Goal: Information Seeking & Learning: Learn about a topic

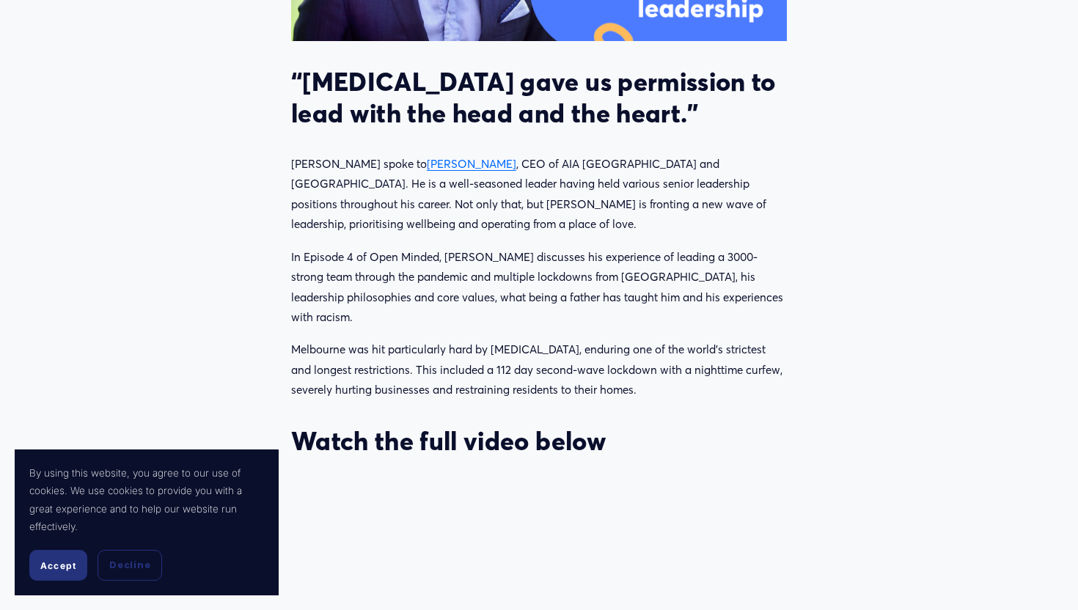
scroll to position [837, 0]
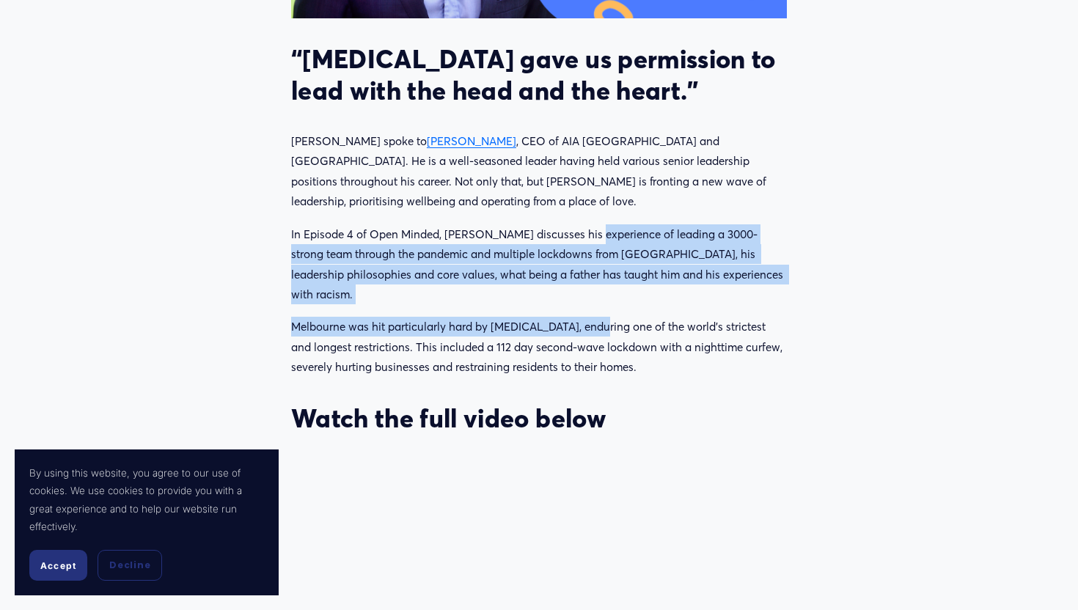
drag, startPoint x: 593, startPoint y: 236, endPoint x: 603, endPoint y: 311, distance: 75.5
click at [603, 311] on div "“[MEDICAL_DATA] gave us permission to lead with the head and the heart.” [PERSO…" at bounding box center [539, 238] width 496 height 391
click at [604, 317] on p "Melbourne was hit particularly hard by [MEDICAL_DATA], enduring one of the worl…" at bounding box center [539, 347] width 496 height 60
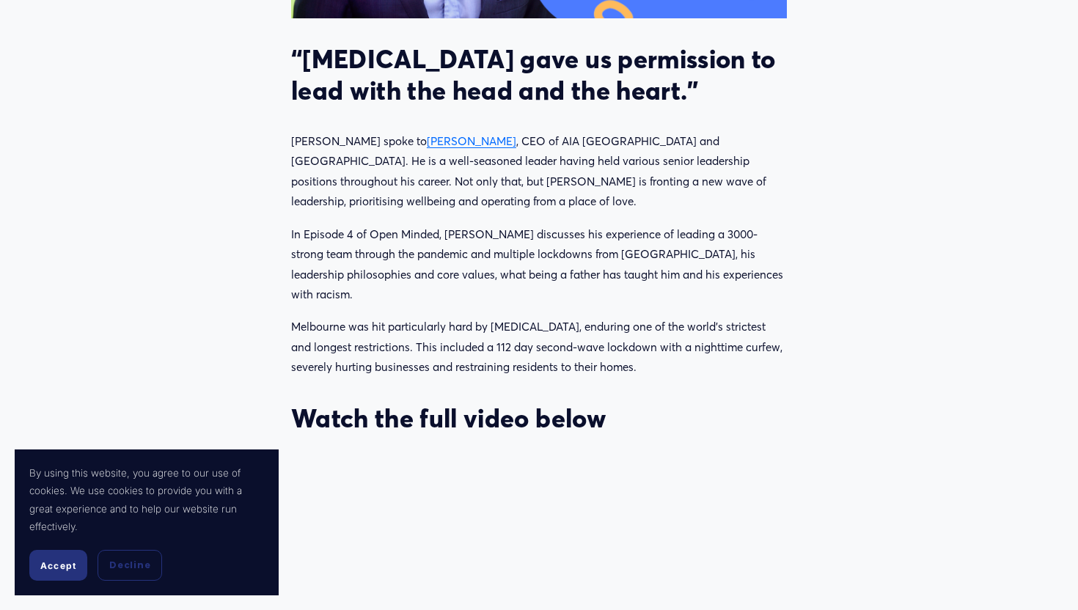
drag, startPoint x: 686, startPoint y: 289, endPoint x: 634, endPoint y: 189, distance: 112.5
click at [635, 191] on div "“[MEDICAL_DATA] gave us permission to lead with the head and the heart.” [PERSO…" at bounding box center [539, 238] width 496 height 391
click at [700, 285] on div "“[MEDICAL_DATA] gave us permission to lead with the head and the heart.” [PERSO…" at bounding box center [539, 238] width 496 height 391
click at [699, 275] on p "In Episode 4 of Open Minded, [PERSON_NAME] discusses his experience of leading …" at bounding box center [539, 264] width 496 height 81
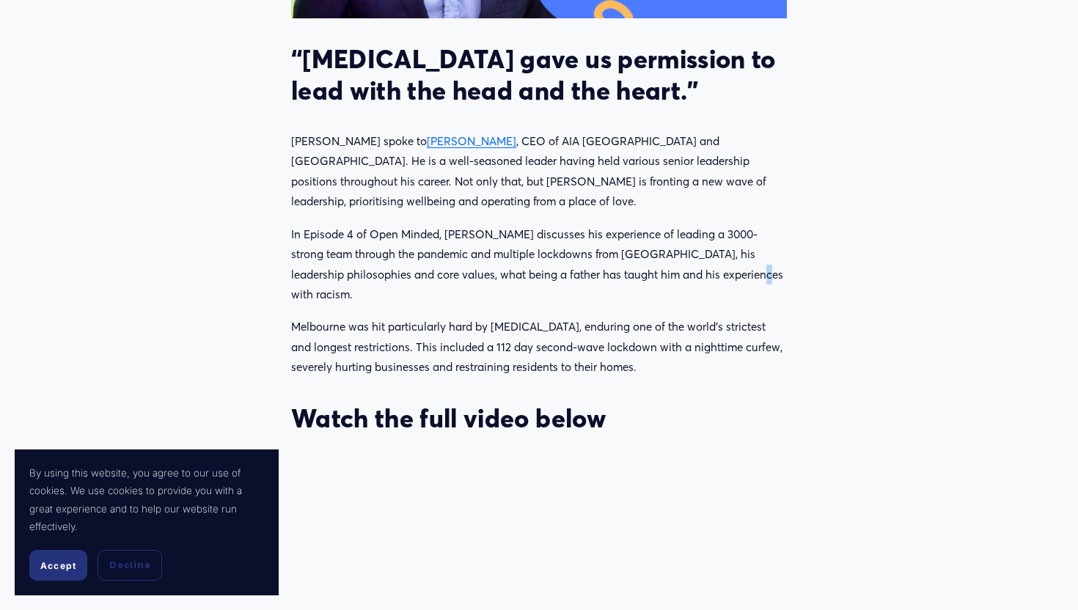
click at [699, 275] on p "In Episode 4 of Open Minded, [PERSON_NAME] discusses his experience of leading …" at bounding box center [539, 264] width 496 height 81
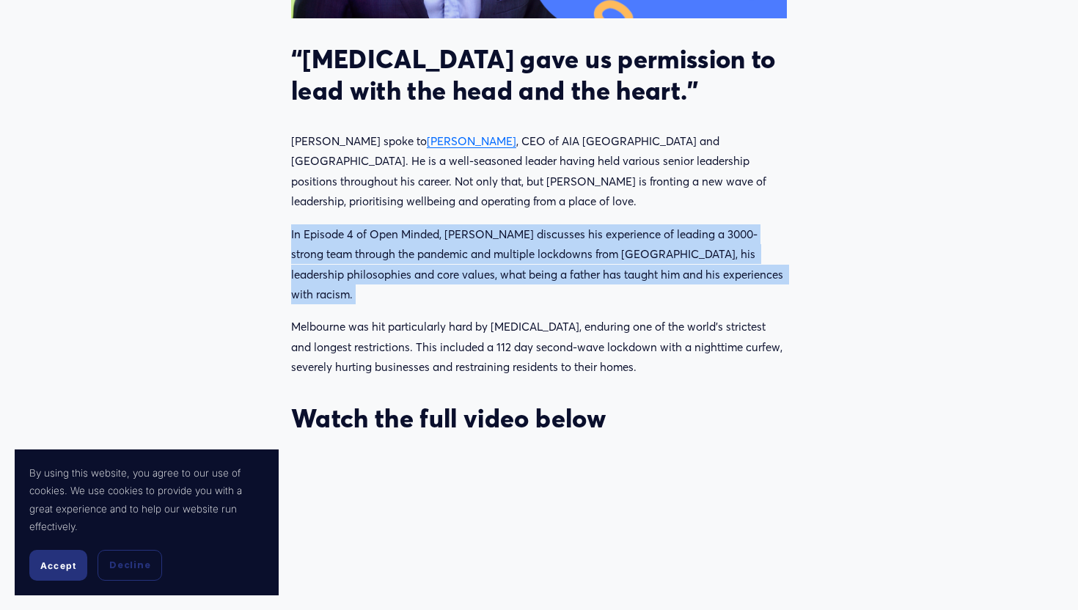
click at [682, 269] on p "In Episode 4 of Open Minded, [PERSON_NAME] discusses his experience of leading …" at bounding box center [539, 264] width 496 height 81
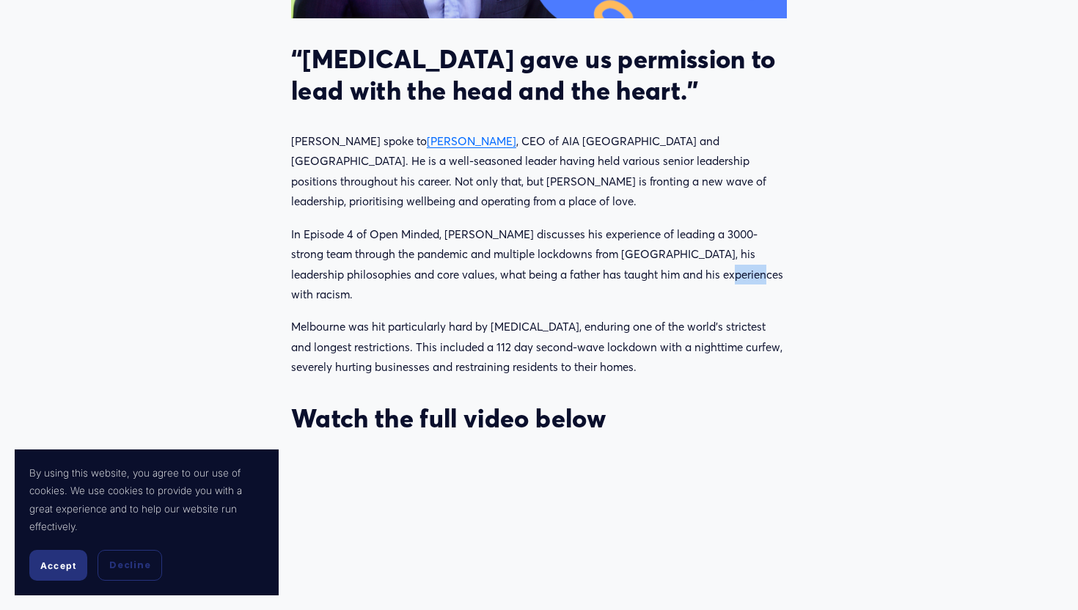
click at [682, 269] on p "In Episode 4 of Open Minded, [PERSON_NAME] discusses his experience of leading …" at bounding box center [539, 264] width 496 height 81
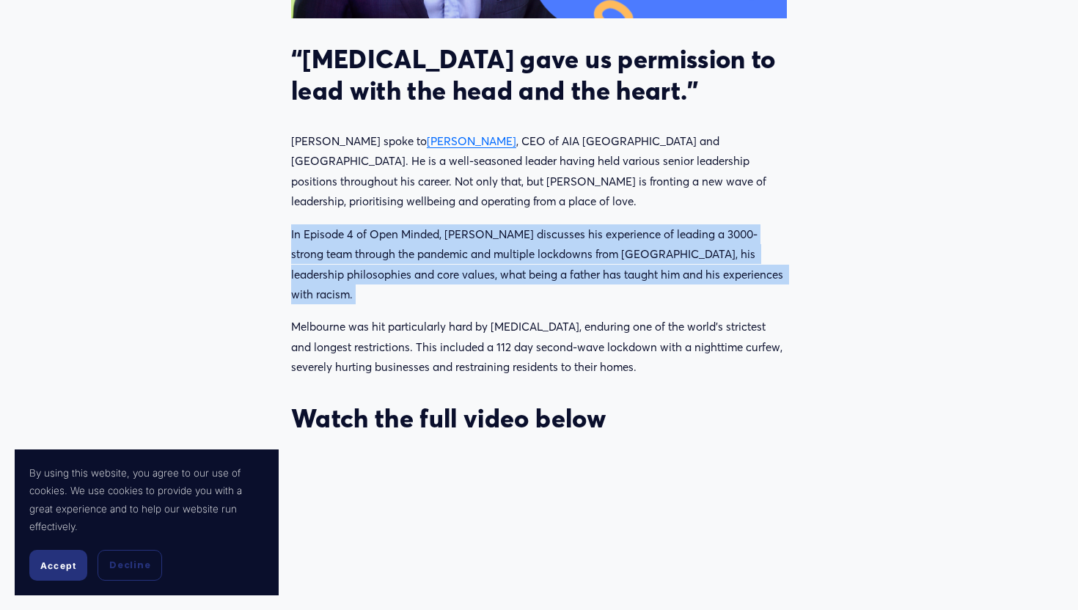
click at [682, 269] on p "In Episode 4 of Open Minded, [PERSON_NAME] discusses his experience of leading …" at bounding box center [539, 264] width 496 height 81
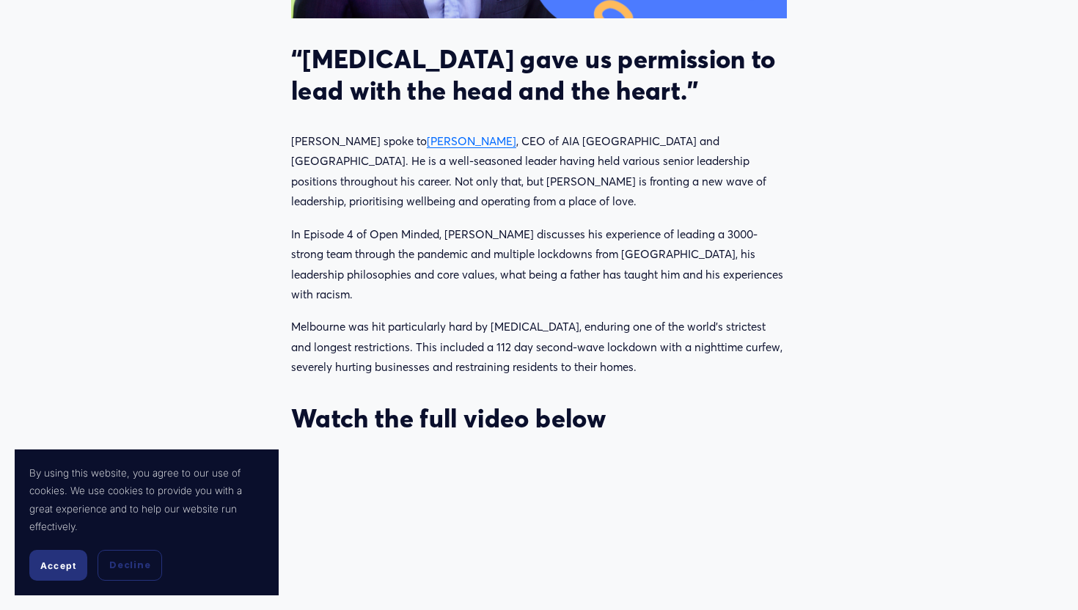
click at [732, 294] on div "“[MEDICAL_DATA] gave us permission to lead with the head and the heart.” [PERSO…" at bounding box center [539, 238] width 496 height 391
drag, startPoint x: 732, startPoint y: 279, endPoint x: 606, endPoint y: 241, distance: 131.1
click at [603, 241] on p "In Episode 4 of Open Minded, [PERSON_NAME] discusses his experience of leading …" at bounding box center [539, 264] width 496 height 81
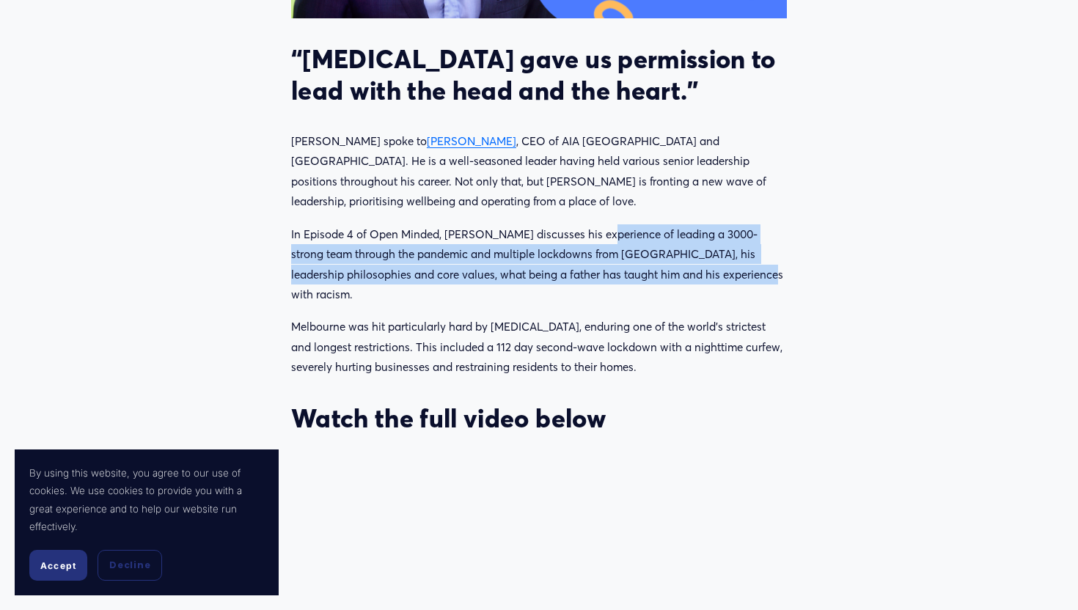
click at [606, 241] on p "In Episode 4 of Open Minded, [PERSON_NAME] discusses his experience of leading …" at bounding box center [539, 264] width 496 height 81
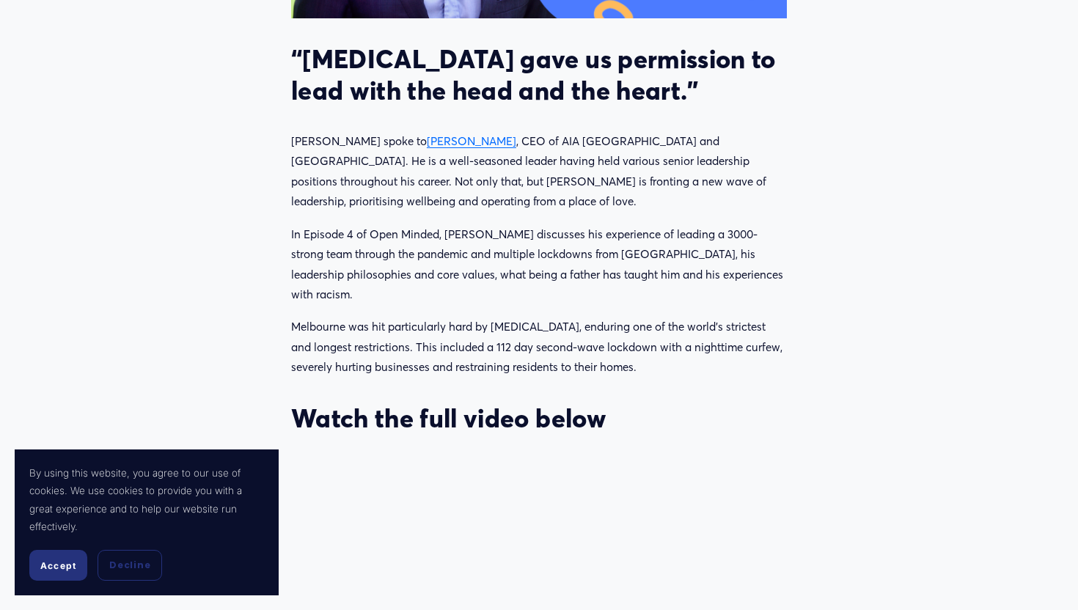
drag, startPoint x: 607, startPoint y: 240, endPoint x: 637, endPoint y: 329, distance: 93.7
click at [637, 328] on div "“[MEDICAL_DATA] gave us permission to lead with the head and the heart.” [PERSO…" at bounding box center [539, 238] width 496 height 391
click at [708, 274] on p "In Episode 4 of Open Minded, [PERSON_NAME] discusses his experience of leading …" at bounding box center [539, 264] width 496 height 81
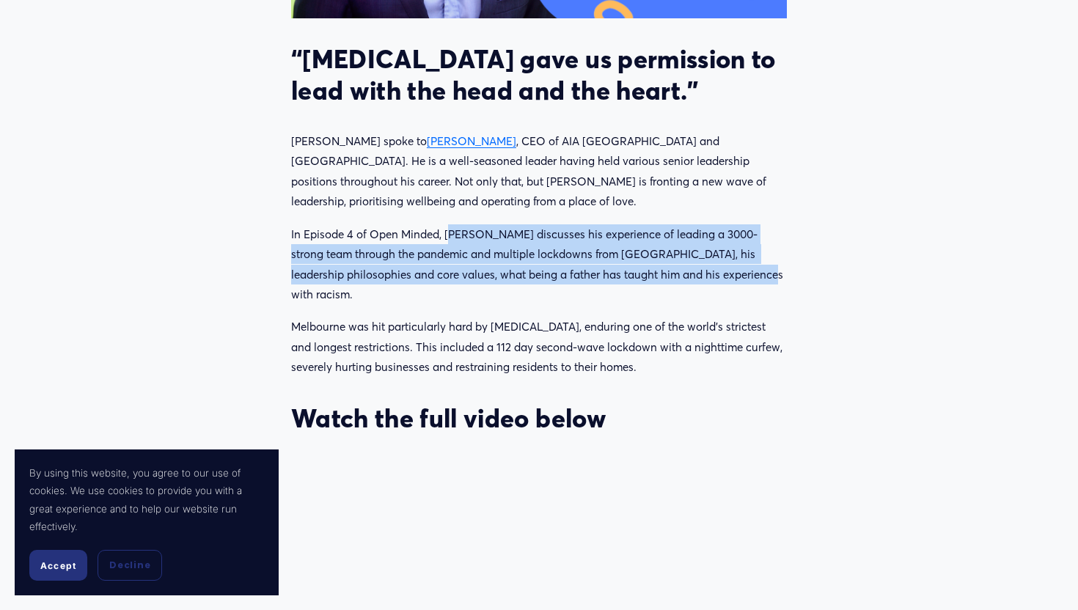
drag, startPoint x: 708, startPoint y: 279, endPoint x: 451, endPoint y: 235, distance: 261.2
click at [451, 234] on p "In Episode 4 of Open Minded, [PERSON_NAME] discusses his experience of leading …" at bounding box center [539, 264] width 496 height 81
click at [451, 235] on p "In Episode 4 of Open Minded, [PERSON_NAME] discusses his experience of leading …" at bounding box center [539, 264] width 496 height 81
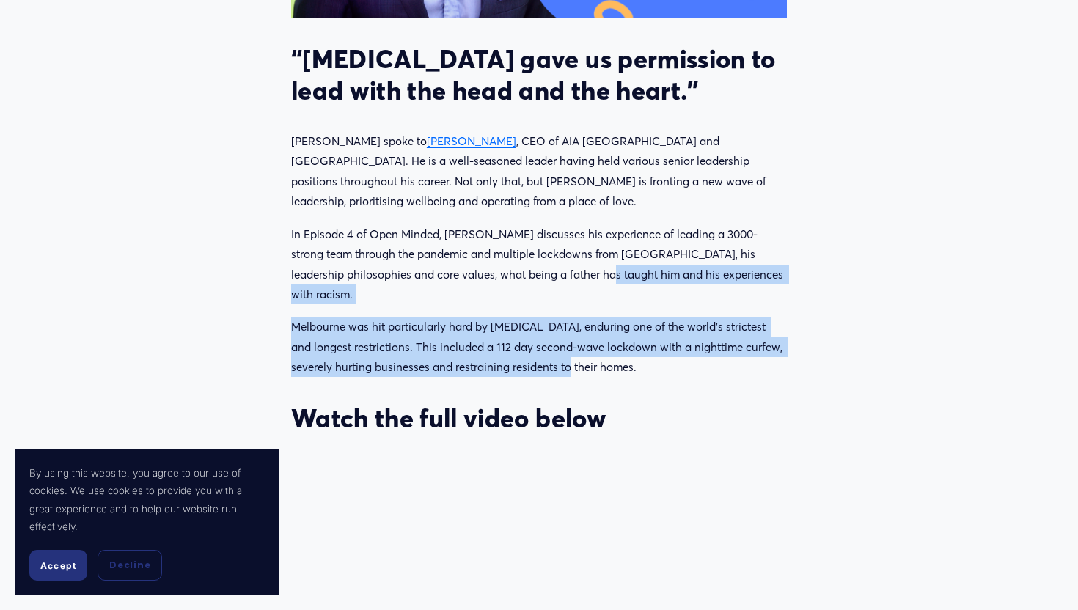
drag, startPoint x: 599, startPoint y: 356, endPoint x: 546, endPoint y: 272, distance: 98.9
click at [546, 272] on div "“[MEDICAL_DATA] gave us permission to lead with the head and the heart.” [PERSO…" at bounding box center [539, 238] width 496 height 391
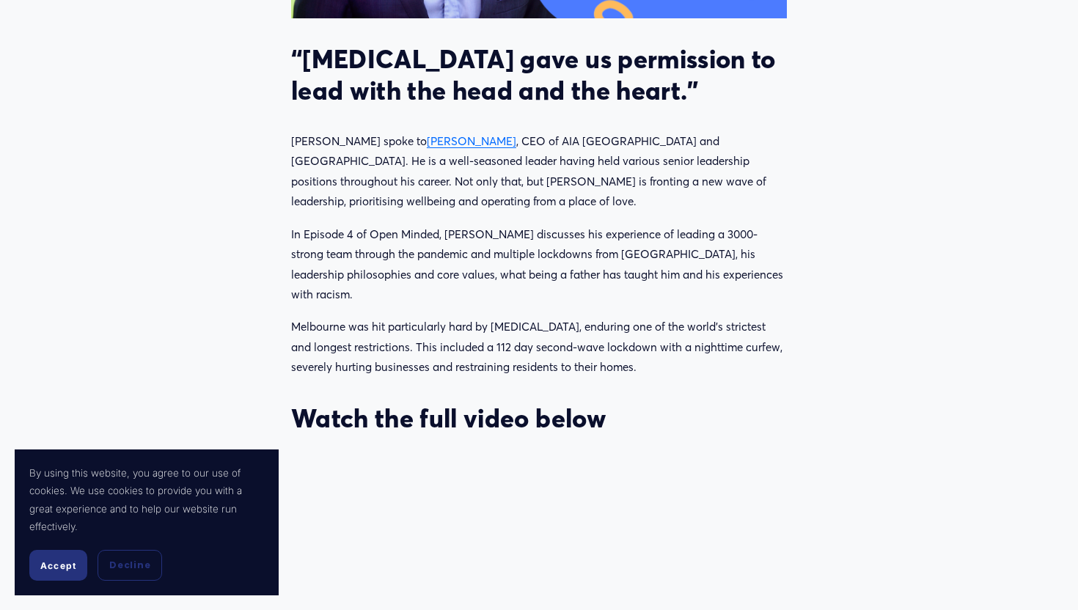
click at [592, 370] on div "“[MEDICAL_DATA] gave us permission to lead with the head and the heart.” [PERSO…" at bounding box center [539, 238] width 496 height 391
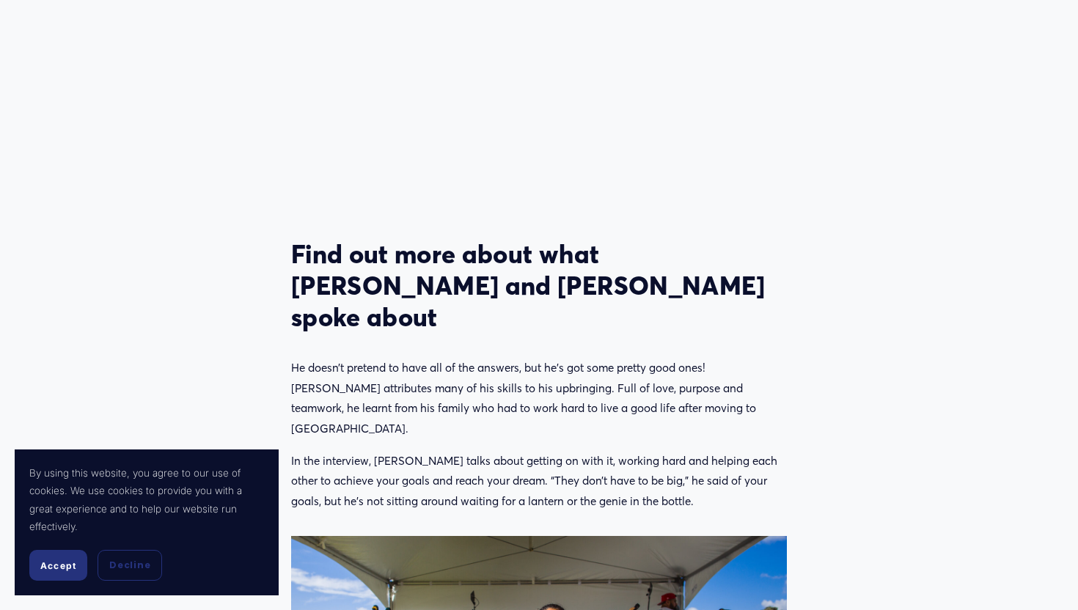
scroll to position [1459, 0]
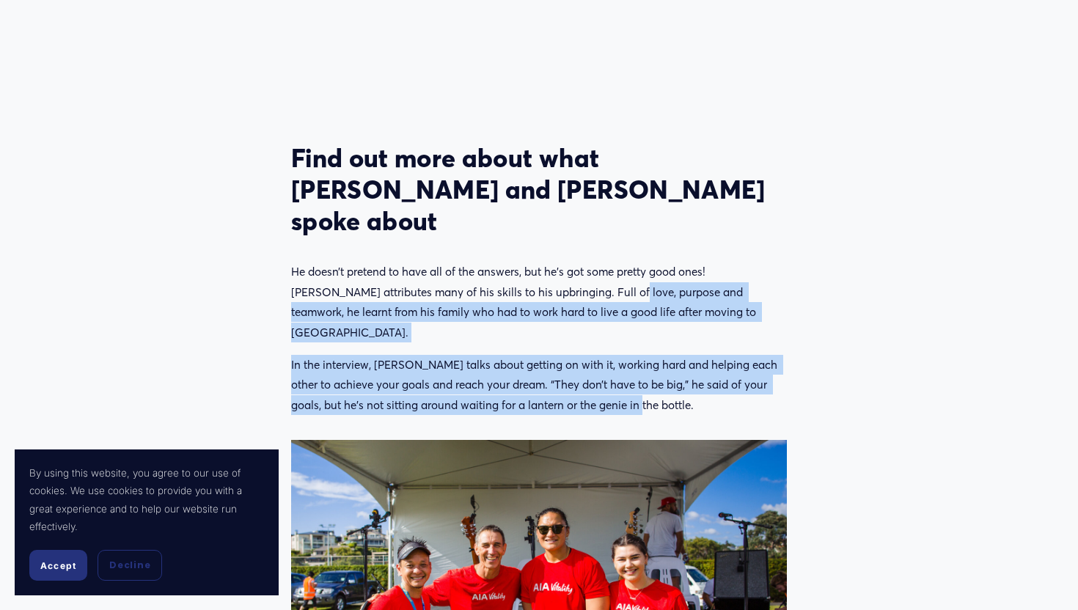
drag, startPoint x: 628, startPoint y: 331, endPoint x: 585, endPoint y: 238, distance: 101.7
click at [585, 239] on div "Find out more about what [PERSON_NAME] and [PERSON_NAME] spoke about He doesn’t…" at bounding box center [539, 279] width 496 height 274
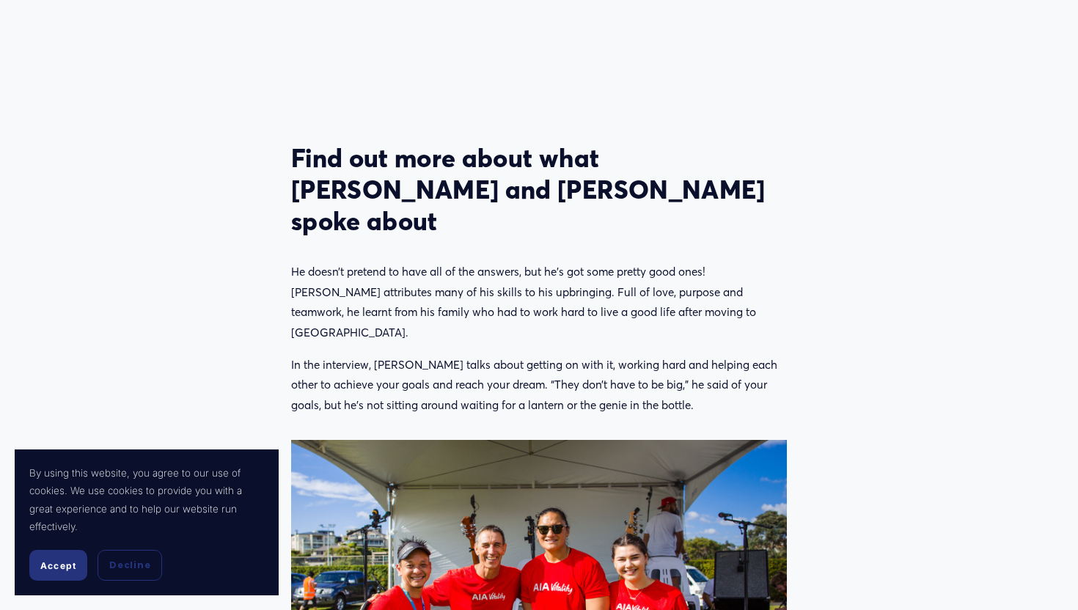
click at [595, 355] on p "In the interview, [PERSON_NAME] talks about getting on with it, working hard an…" at bounding box center [539, 385] width 496 height 60
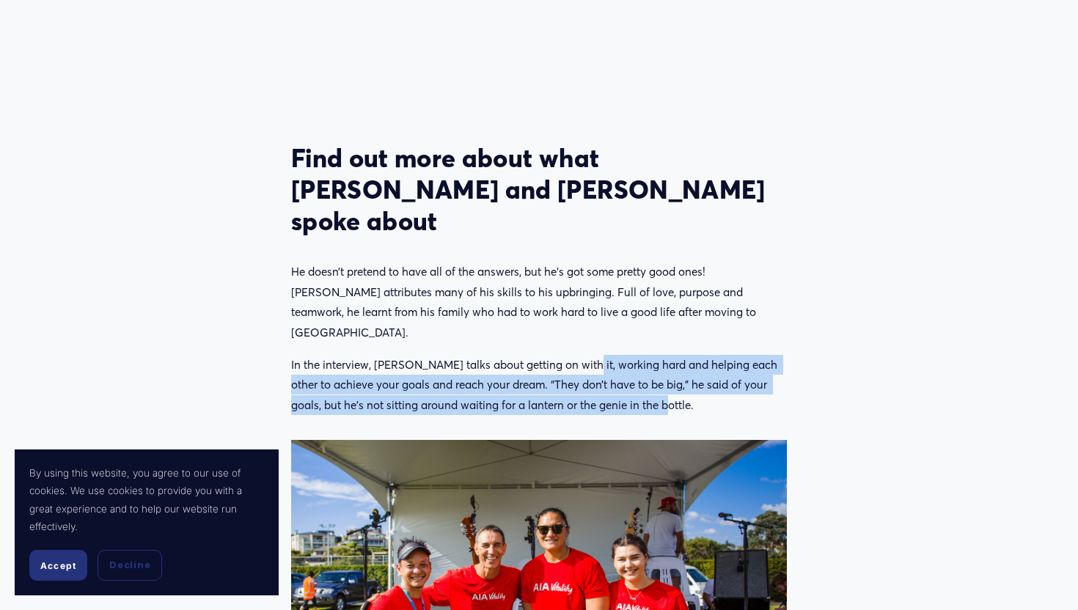
drag, startPoint x: 587, startPoint y: 285, endPoint x: 604, endPoint y: 353, distance: 70.4
click at [604, 353] on div "Find out more about what [PERSON_NAME] and [PERSON_NAME] spoke about He doesn’t…" at bounding box center [539, 279] width 521 height 298
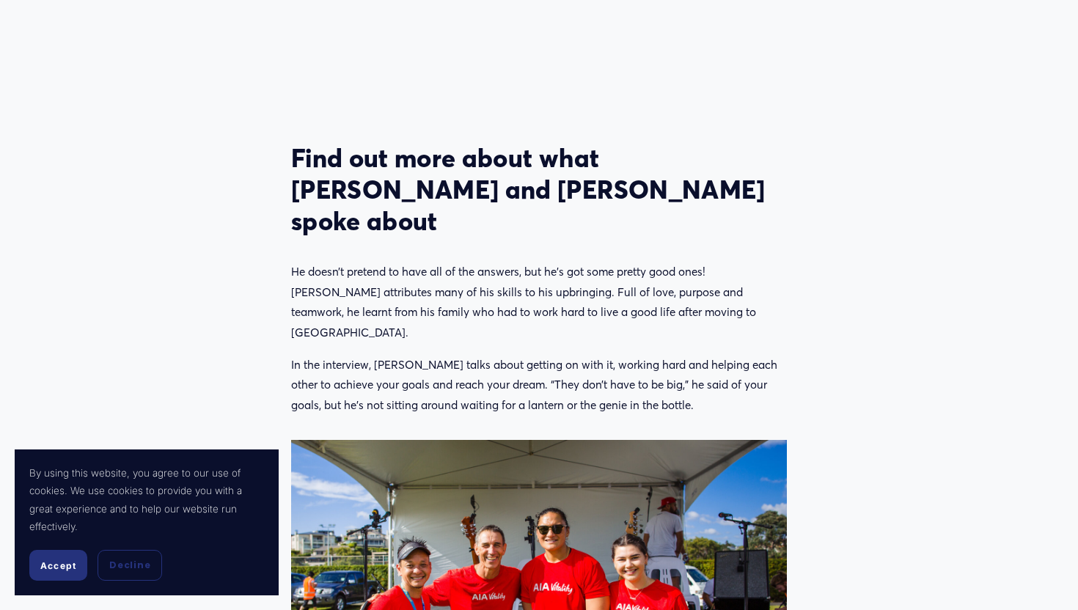
click at [606, 355] on p "In the interview, [PERSON_NAME] talks about getting on with it, working hard an…" at bounding box center [539, 385] width 496 height 60
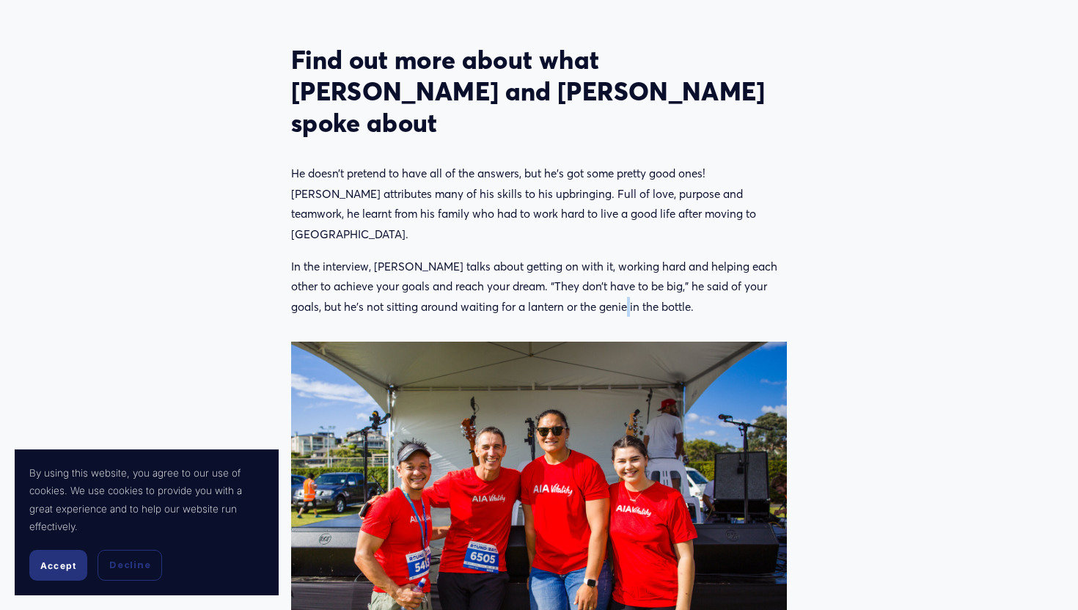
scroll to position [1604, 0]
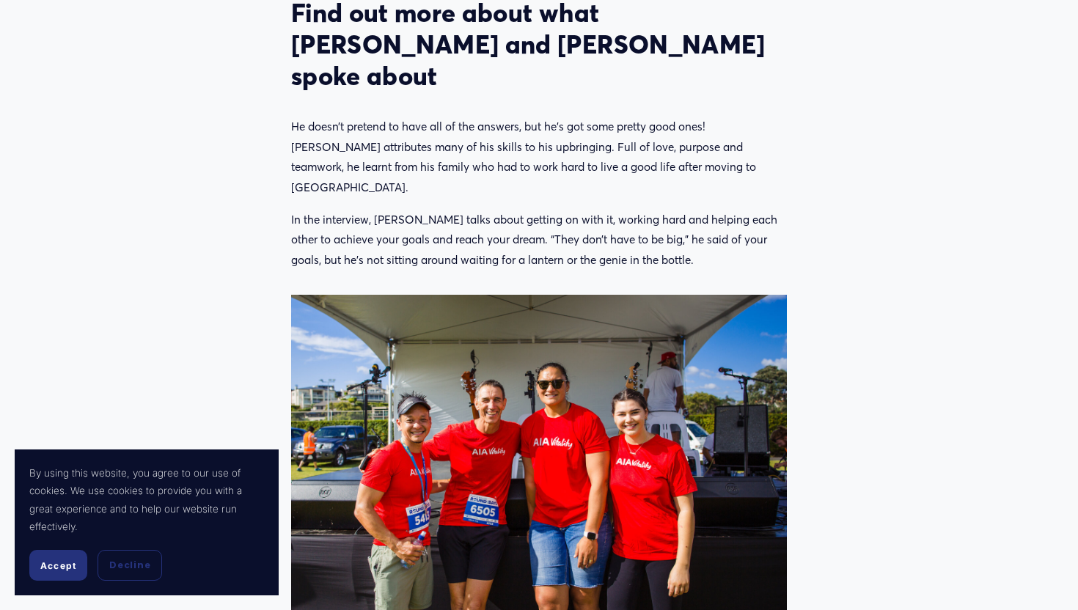
click at [645, 282] on div at bounding box center [539, 460] width 521 height 356
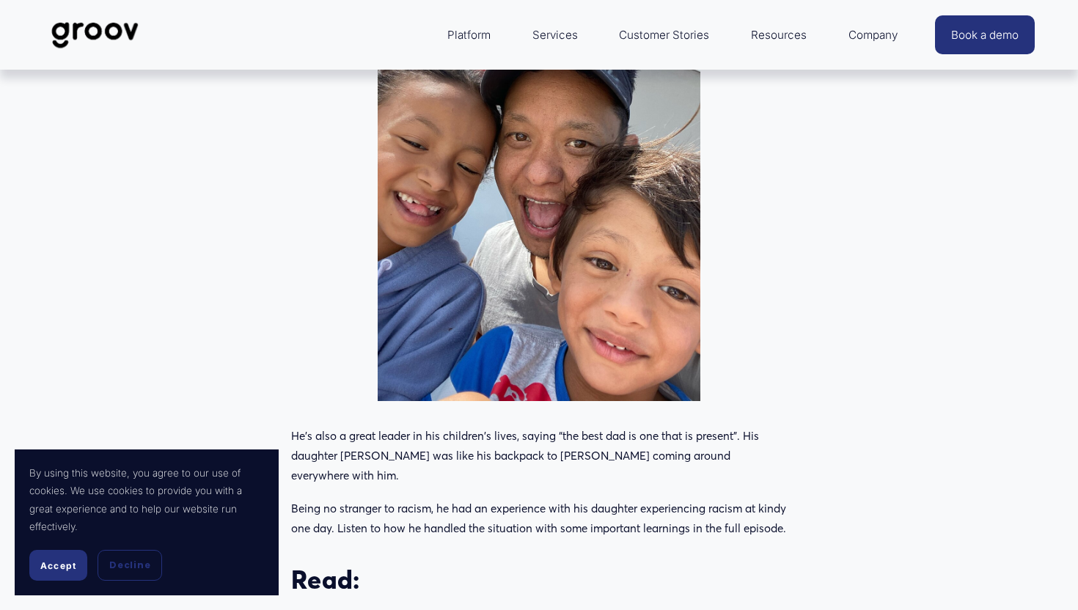
scroll to position [2731, 0]
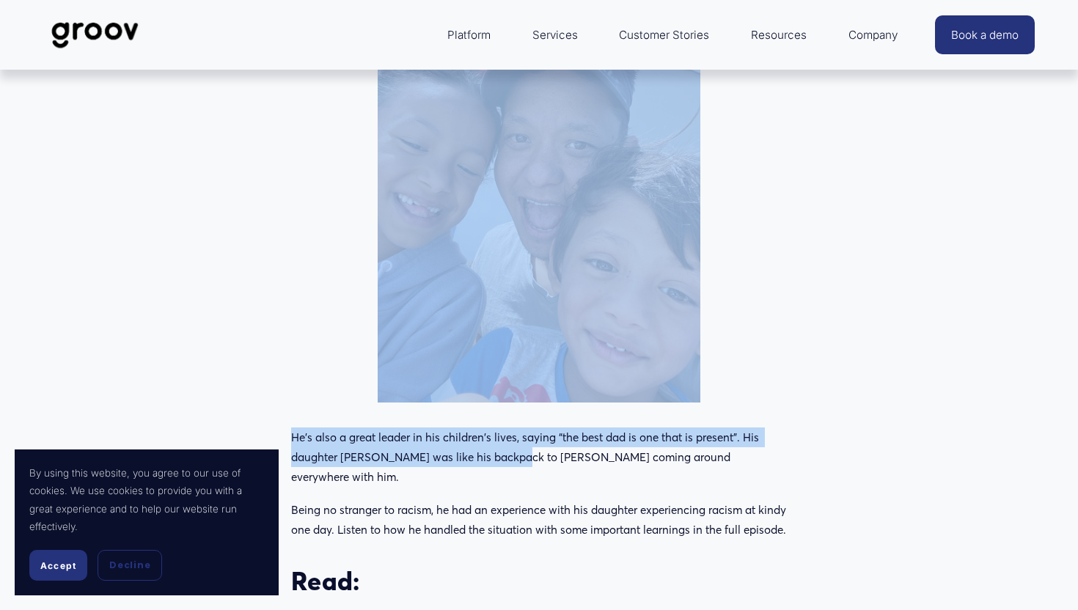
drag, startPoint x: 507, startPoint y: 338, endPoint x: 510, endPoint y: 395, distance: 56.5
click at [510, 428] on p "He’s also a great leader in his children's lives, saying “the best dad is one t…" at bounding box center [539, 458] width 496 height 60
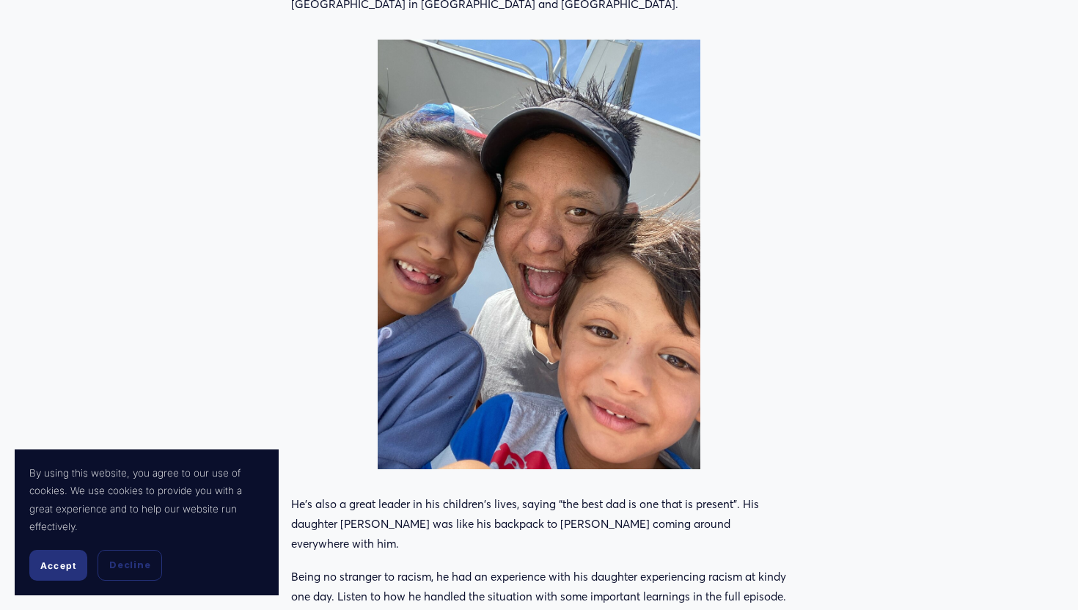
scroll to position [2676, 0]
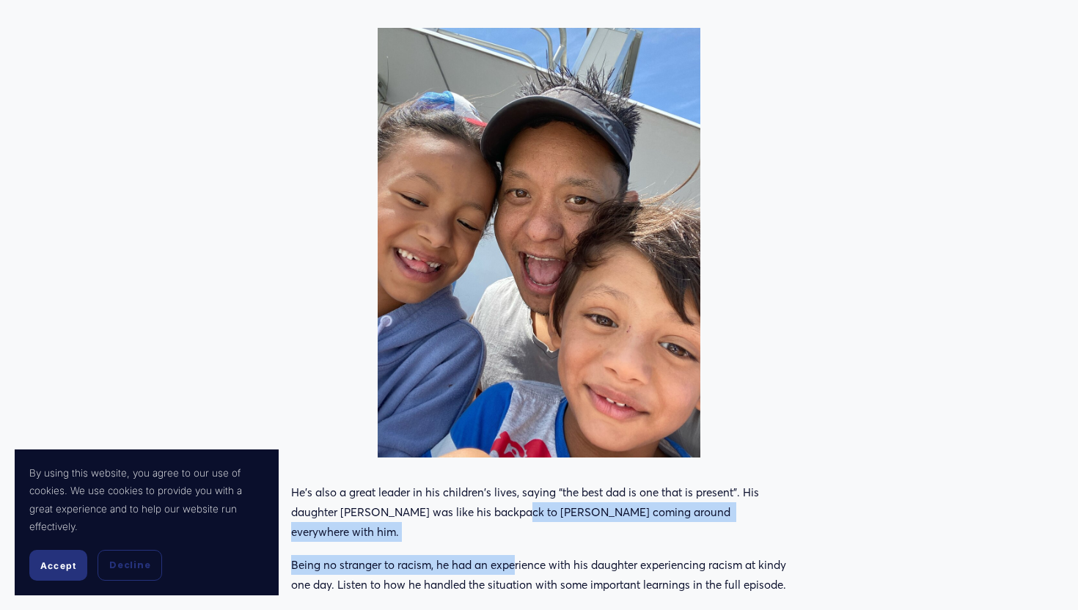
drag, startPoint x: 510, startPoint y: 439, endPoint x: 518, endPoint y: 466, distance: 28.3
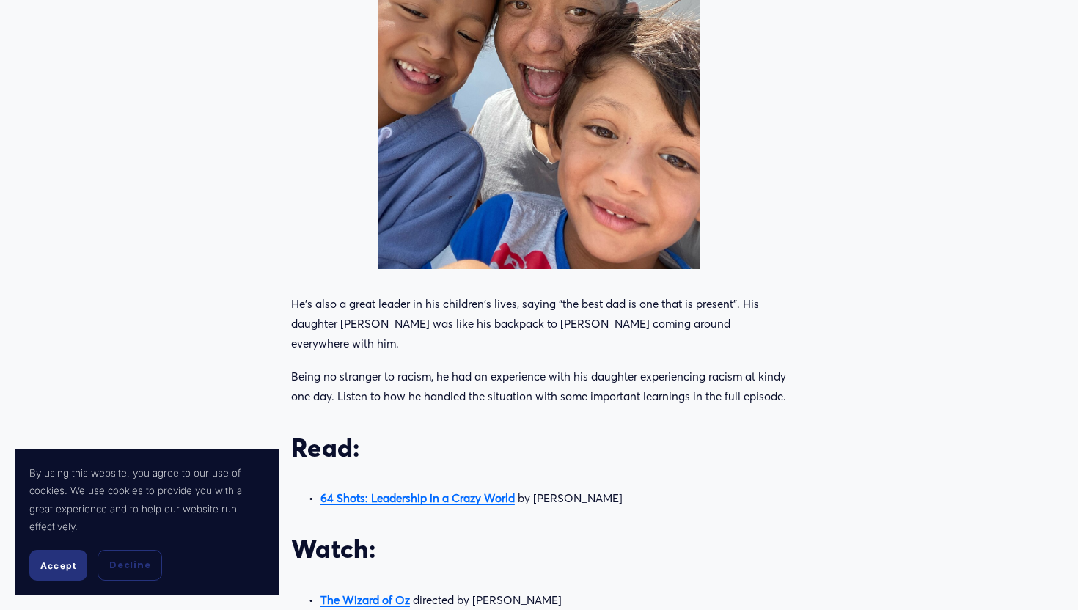
scroll to position [2892, 0]
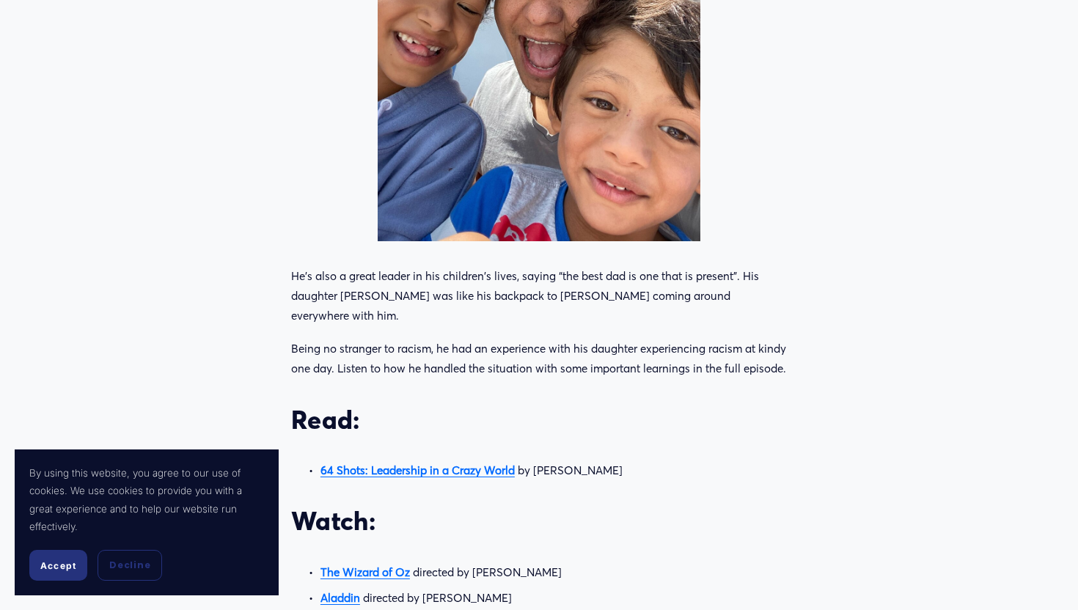
drag, startPoint x: 419, startPoint y: 251, endPoint x: 433, endPoint y: 288, distance: 39.9
click at [433, 339] on p "Being no stranger to racism, he had an experience with his daughter experiencin…" at bounding box center [539, 359] width 496 height 40
click at [432, 339] on p "Being no stranger to racism, he had an experience with his daughter experiencin…" at bounding box center [539, 359] width 496 height 40
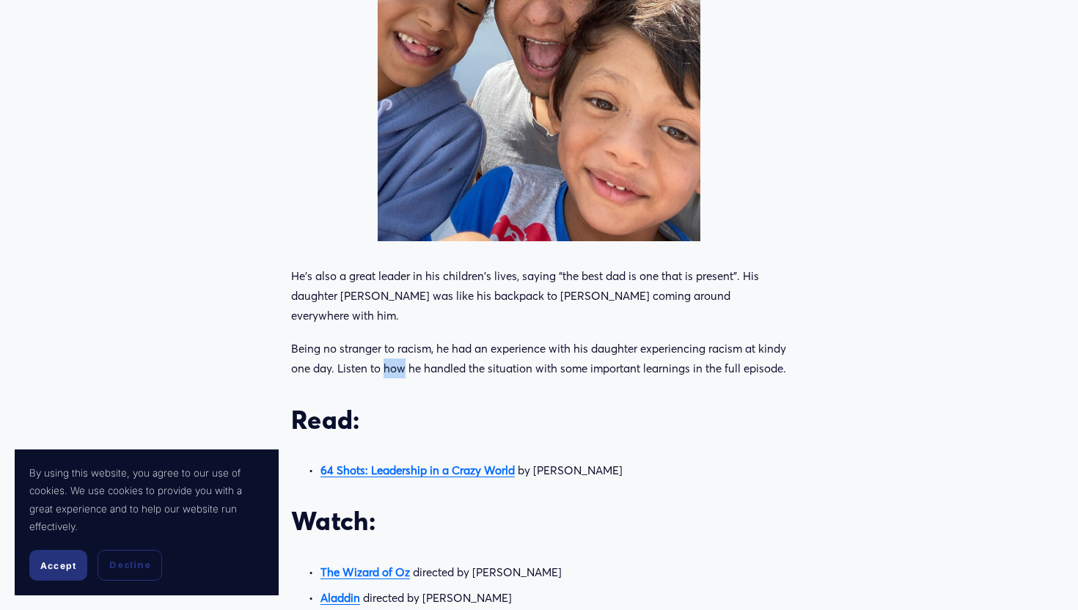
click at [432, 339] on p "Being no stranger to racism, he had an experience with his daughter experiencin…" at bounding box center [539, 359] width 496 height 40
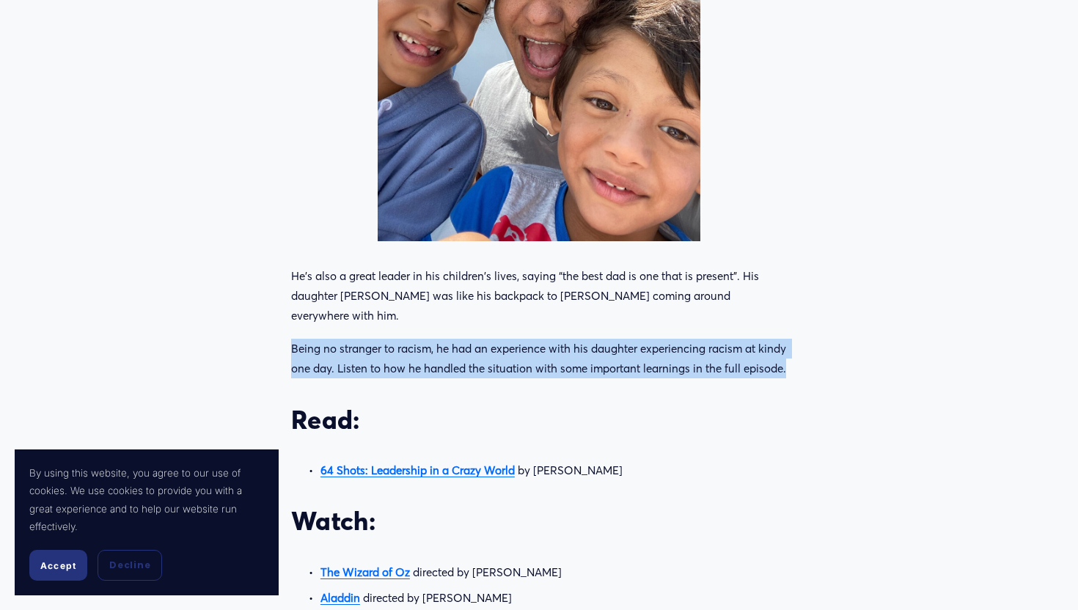
click at [432, 339] on p "Being no stranger to racism, he had an experience with his daughter experiencin…" at bounding box center [539, 359] width 496 height 40
click at [431, 339] on p "Being no stranger to racism, he had an experience with his daughter experiencin…" at bounding box center [539, 359] width 496 height 40
drag, startPoint x: 441, startPoint y: 292, endPoint x: 442, endPoint y: 246, distance: 46.2
click at [441, 339] on p "Being no stranger to racism, he had an experience with his daughter experiencin…" at bounding box center [539, 359] width 496 height 40
click at [439, 312] on div "He’s also a great leader in his children's lives, saying “the best dad is one t…" at bounding box center [539, 518] width 496 height 505
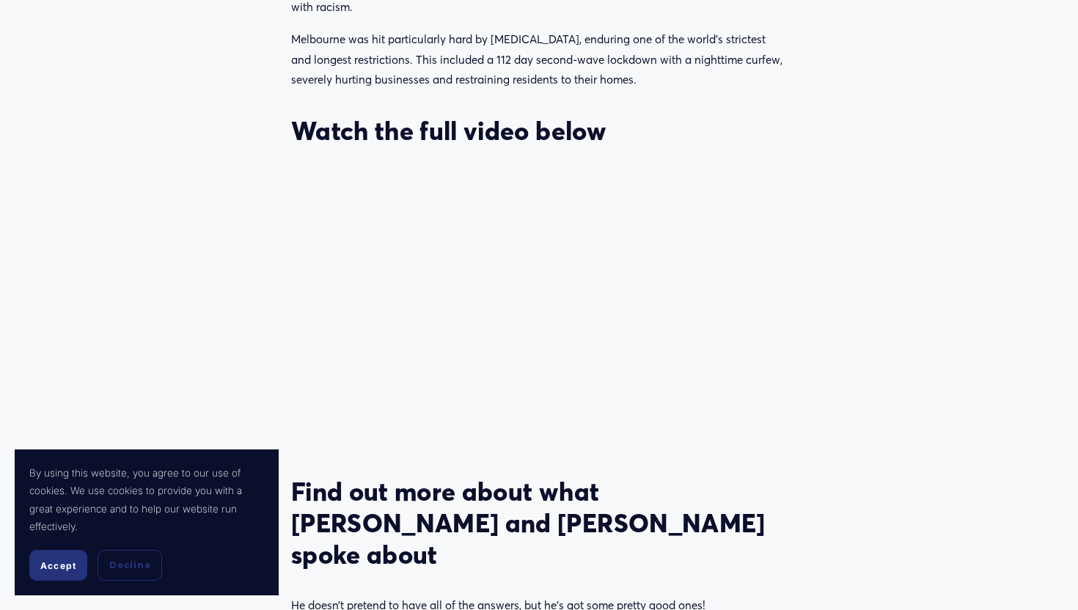
scroll to position [1127, 0]
